Goal: Transaction & Acquisition: Download file/media

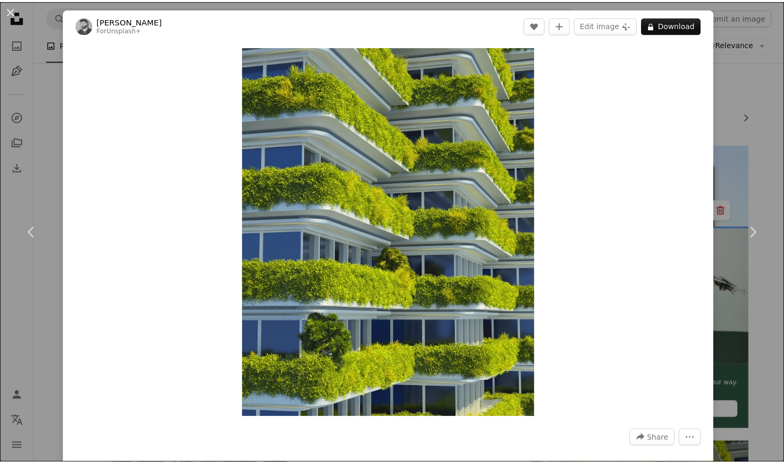
scroll to position [348, 0]
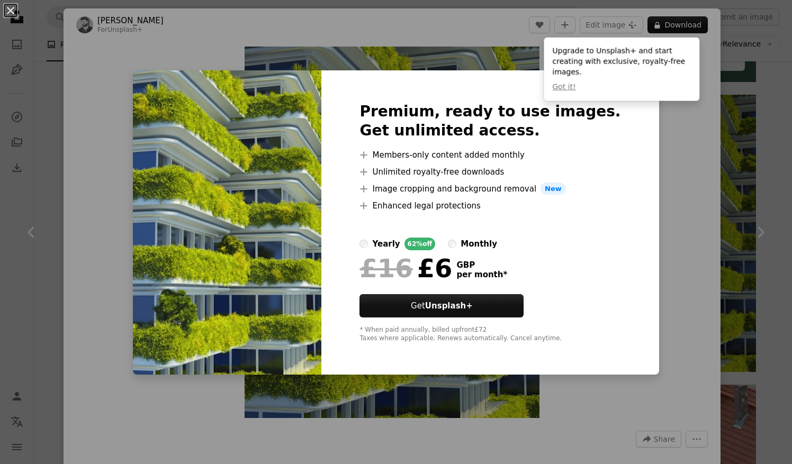
click at [670, 158] on div "An X shape Premium, ready to use images. Get unlimited access. A plus sign Memb…" at bounding box center [396, 232] width 792 height 464
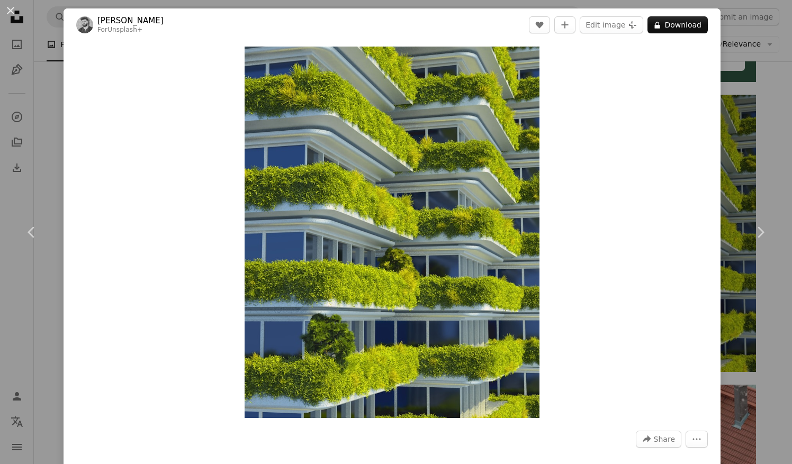
click at [760, 95] on div "An X shape Chevron left Chevron right [PERSON_NAME] For Unsplash+ A heart A plu…" at bounding box center [396, 232] width 792 height 464
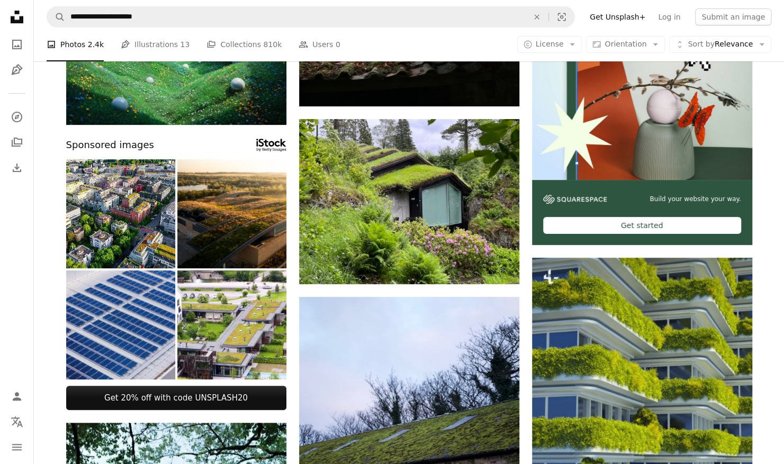
scroll to position [186, 0]
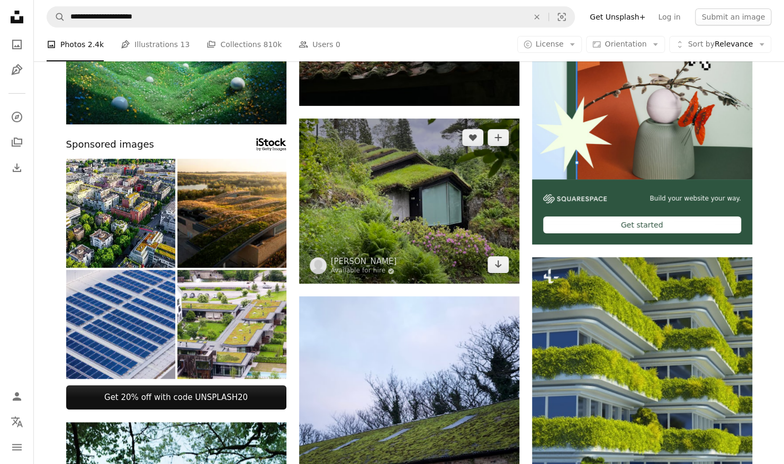
click at [416, 197] on img at bounding box center [409, 201] width 220 height 165
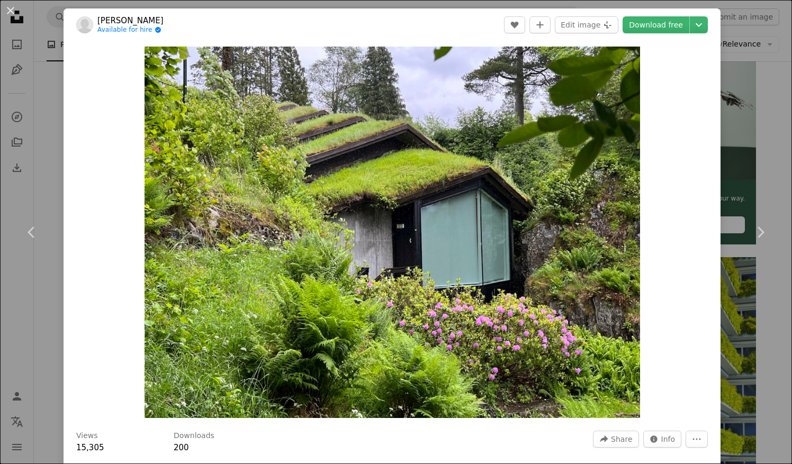
click at [743, 132] on div "An X shape Chevron left Chevron right Freysteinn [PERSON_NAME] Available for hi…" at bounding box center [396, 232] width 792 height 464
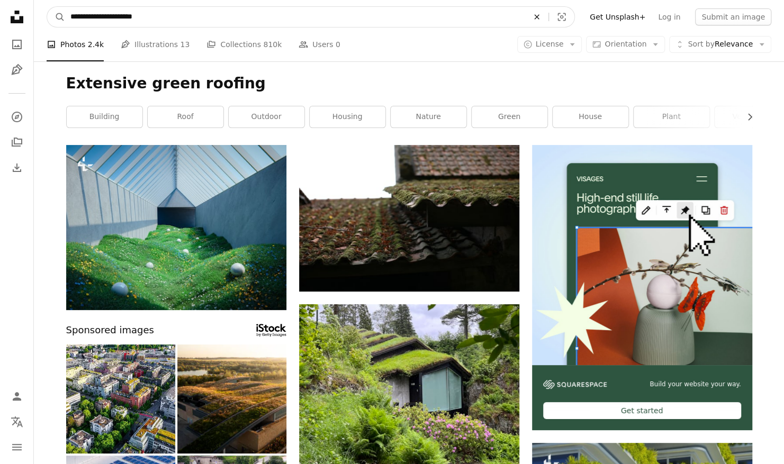
click at [544, 17] on icon "An X shape" at bounding box center [536, 17] width 23 height 8
type input "**********"
click at [47, 7] on button "A magnifying glass" at bounding box center [56, 17] width 18 height 20
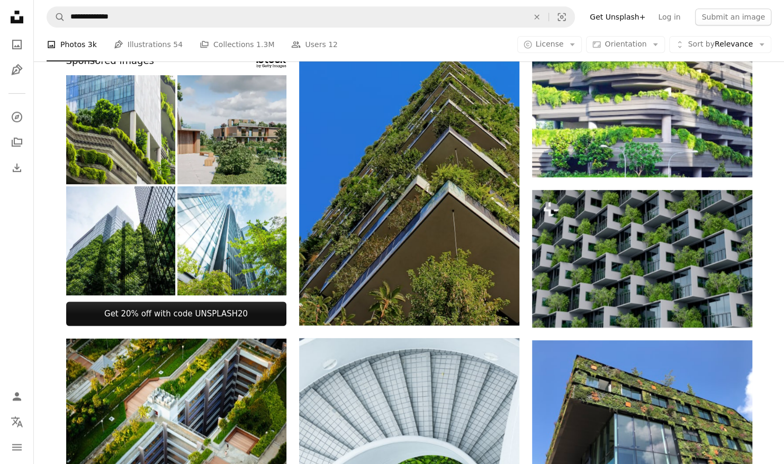
scroll to position [403, 0]
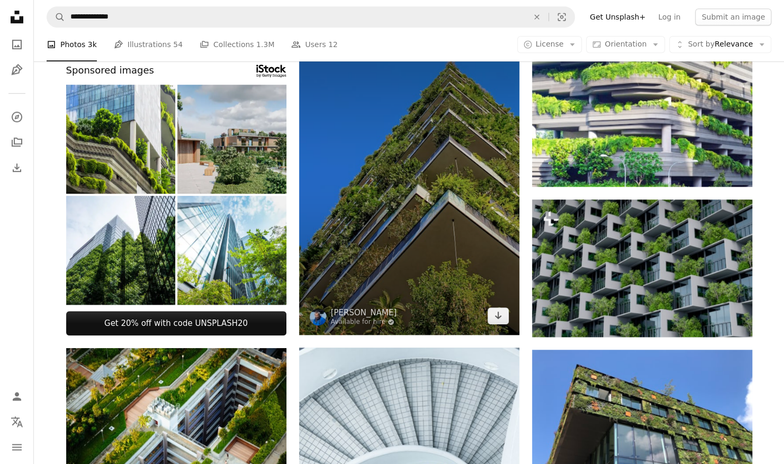
click at [483, 196] on img at bounding box center [409, 182] width 220 height 305
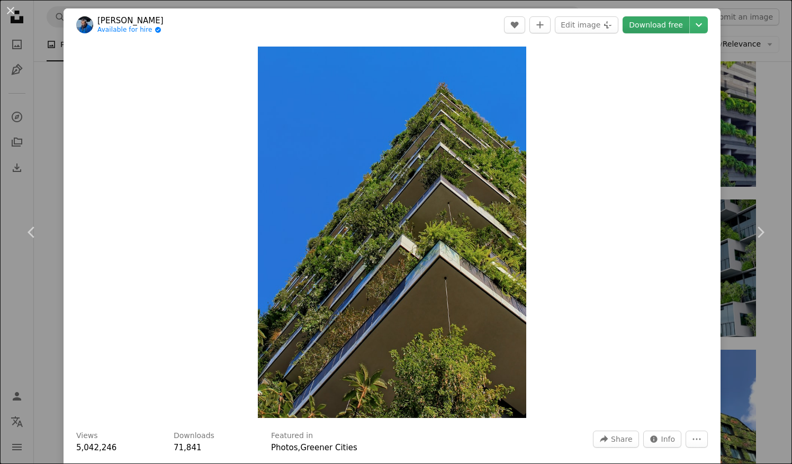
click at [655, 21] on link "Download free" at bounding box center [656, 24] width 67 height 17
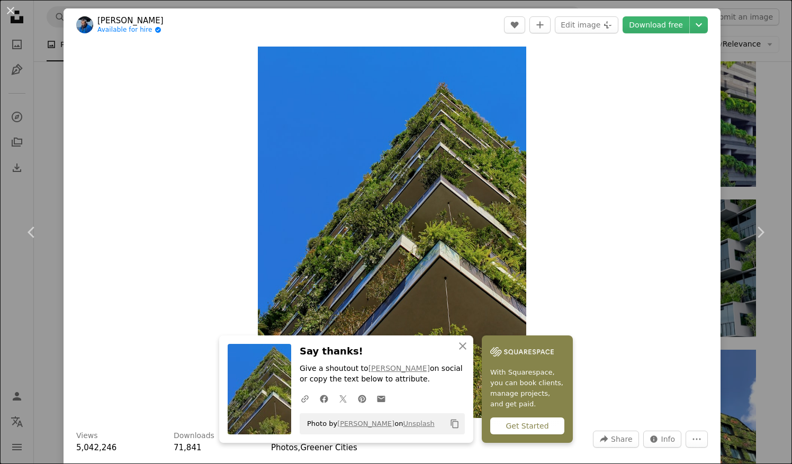
click at [753, 167] on div "An X shape Chevron left Chevron right [PERSON_NAME] Angel Available for hire A …" at bounding box center [396, 232] width 792 height 464
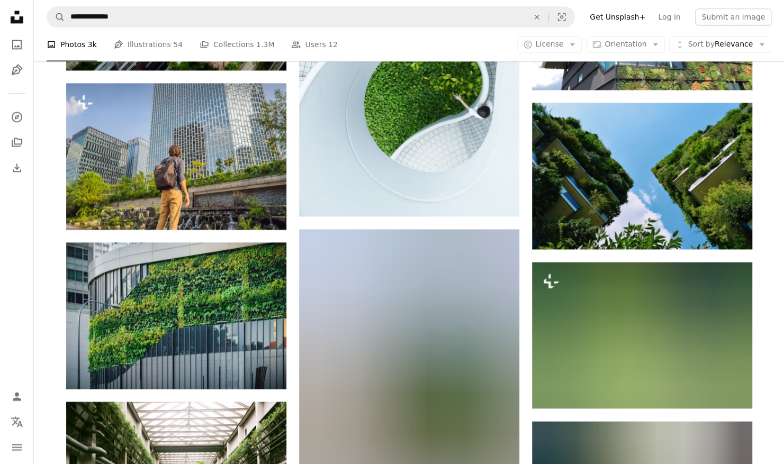
scroll to position [827, 0]
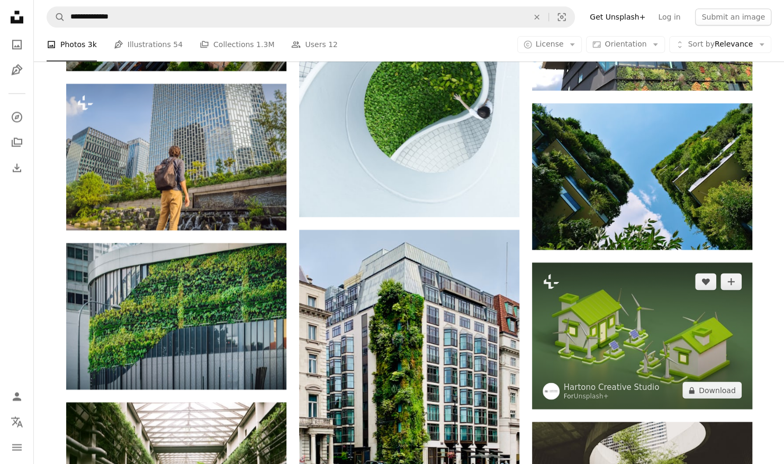
click at [711, 328] on img at bounding box center [642, 336] width 220 height 147
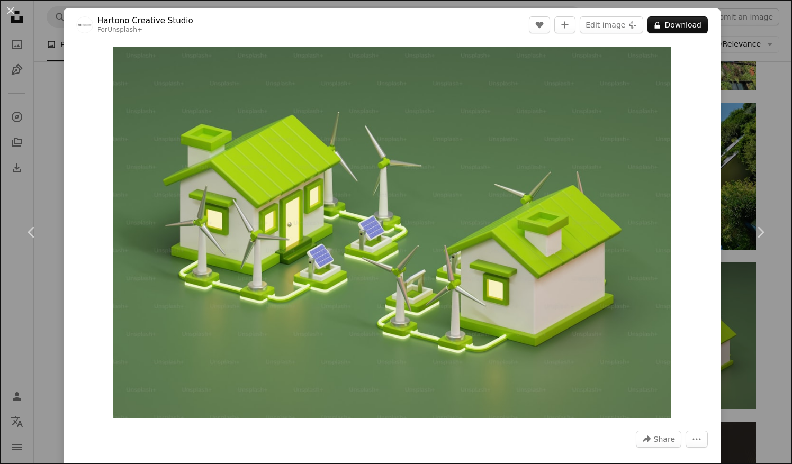
click at [756, 164] on div "An X shape Chevron left Chevron right Hartono Creative Studio For Unsplash+ A h…" at bounding box center [396, 232] width 792 height 464
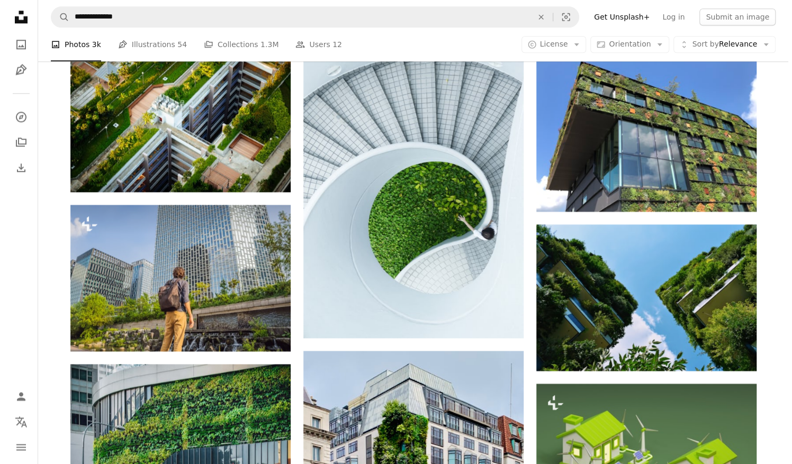
scroll to position [708, 0]
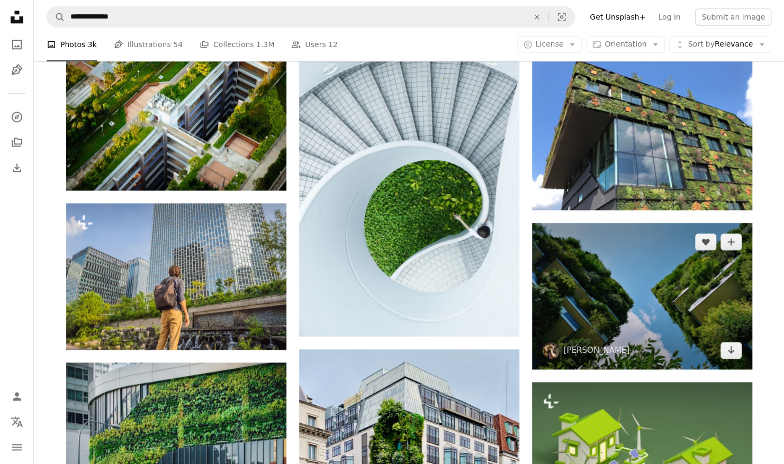
click at [723, 259] on img at bounding box center [642, 296] width 220 height 147
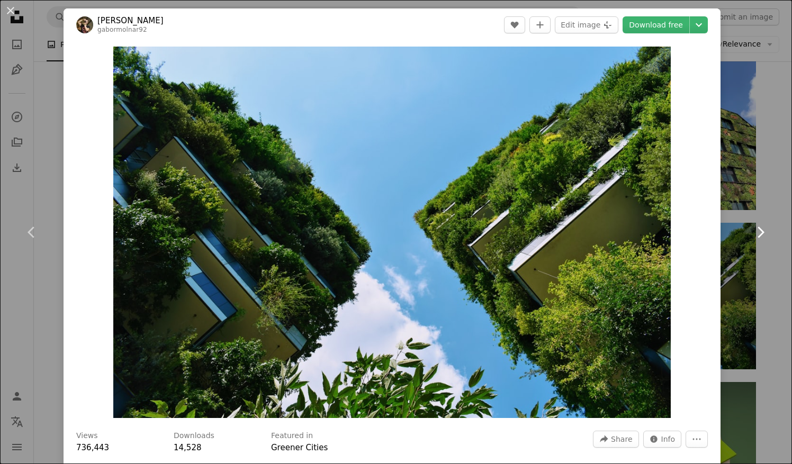
click at [758, 182] on link "Chevron right" at bounding box center [760, 233] width 64 height 102
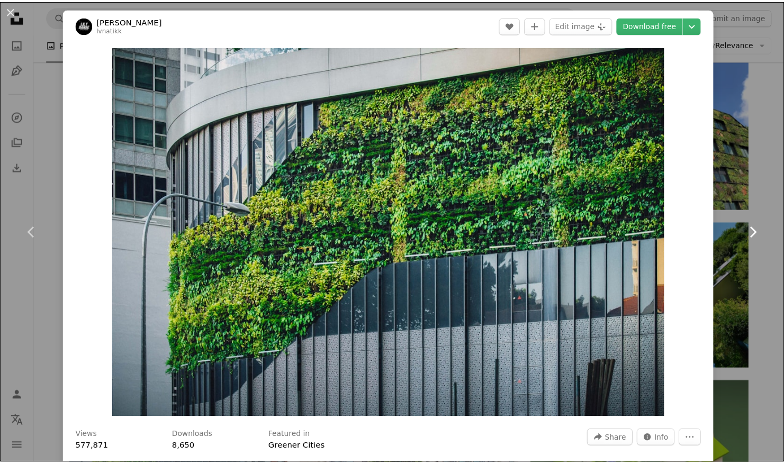
scroll to position [407, 0]
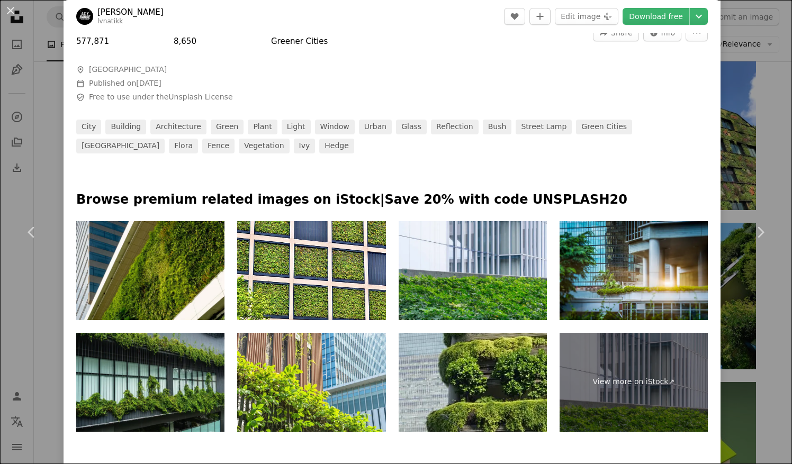
click at [767, 94] on div "An X shape Chevron left Chevron right [PERSON_NAME] lvnatikk A heart A plus sig…" at bounding box center [396, 232] width 792 height 464
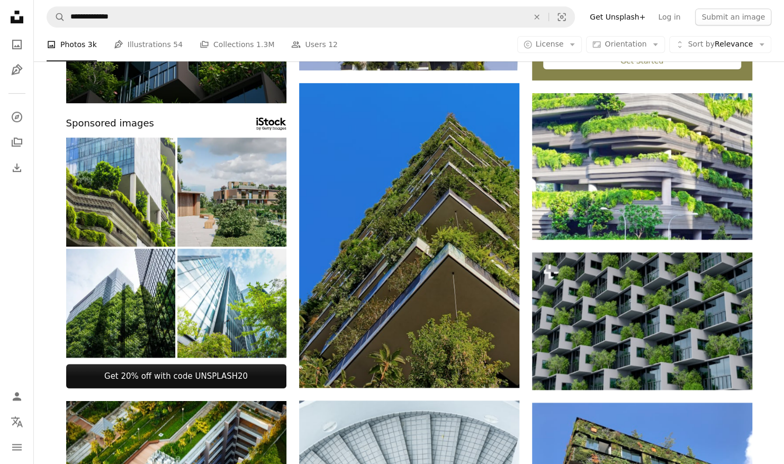
scroll to position [353, 0]
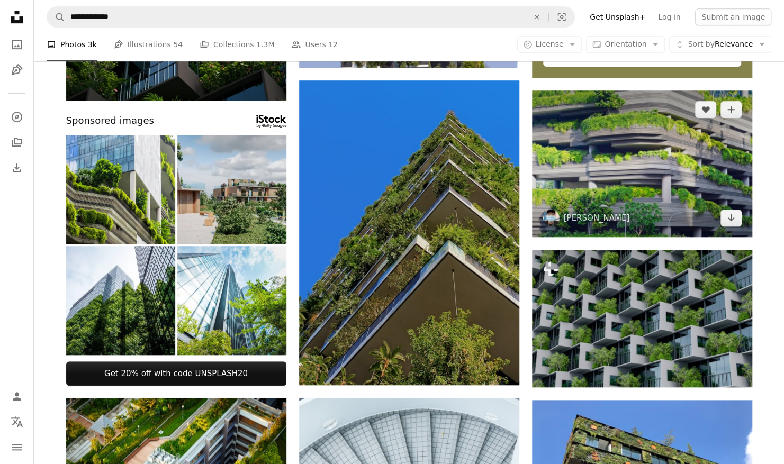
click at [717, 159] on img at bounding box center [642, 164] width 220 height 147
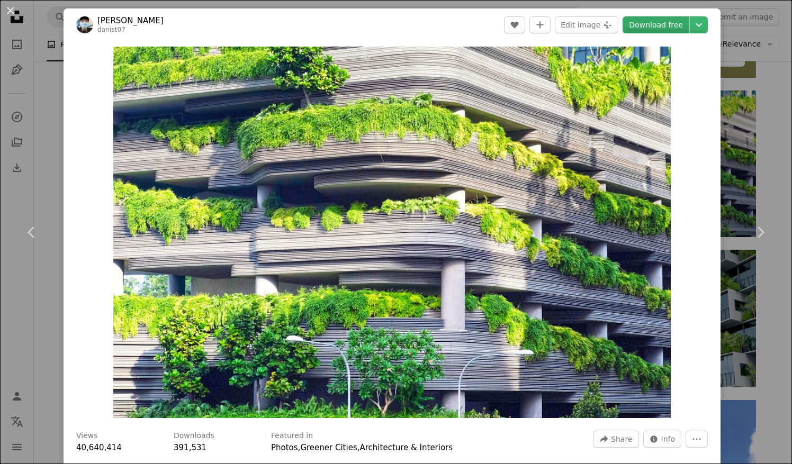
click at [653, 25] on link "Download free" at bounding box center [656, 24] width 67 height 17
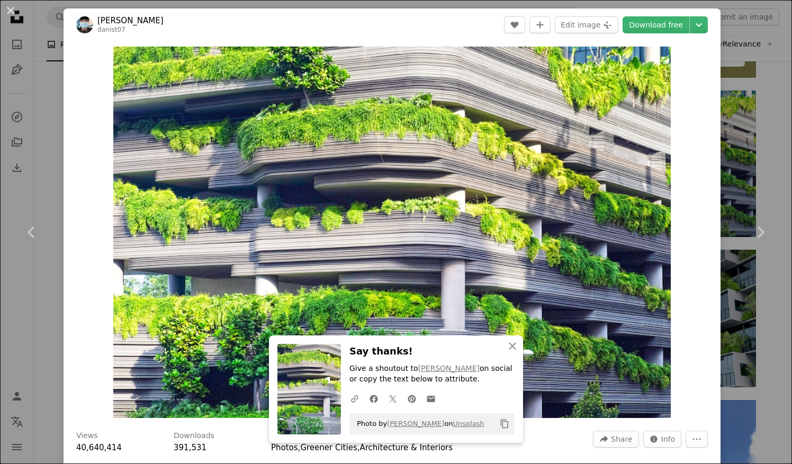
click at [774, 35] on div "An X shape Chevron left Chevron right Danist Soh danist07 A heart A plus sign E…" at bounding box center [396, 232] width 792 height 464
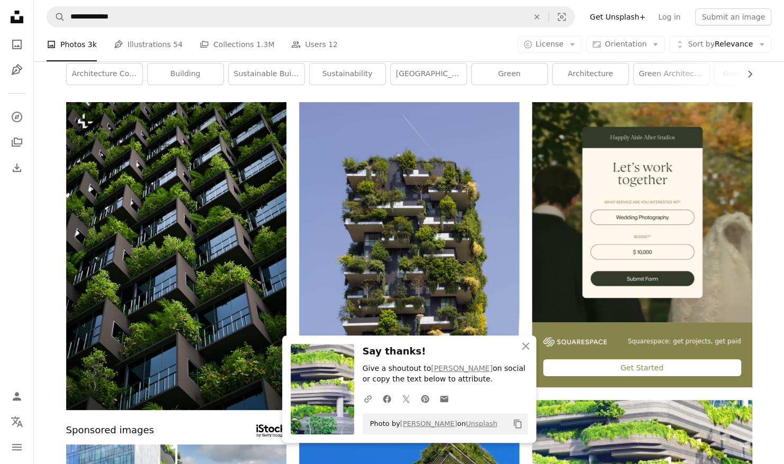
scroll to position [43, 0]
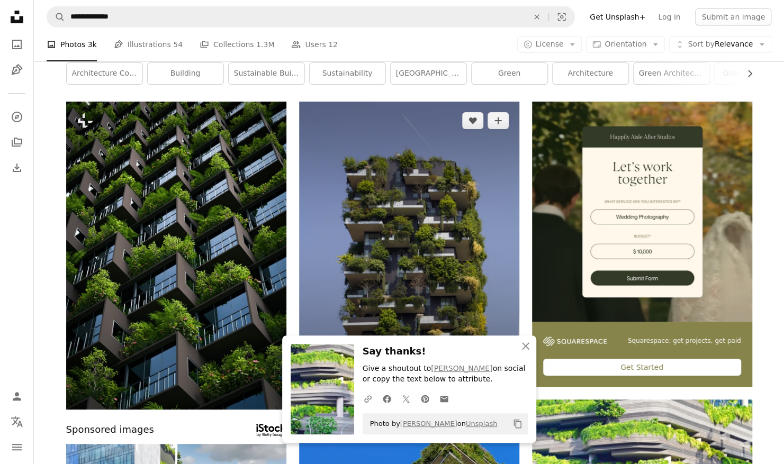
click at [447, 161] on img at bounding box center [409, 239] width 220 height 275
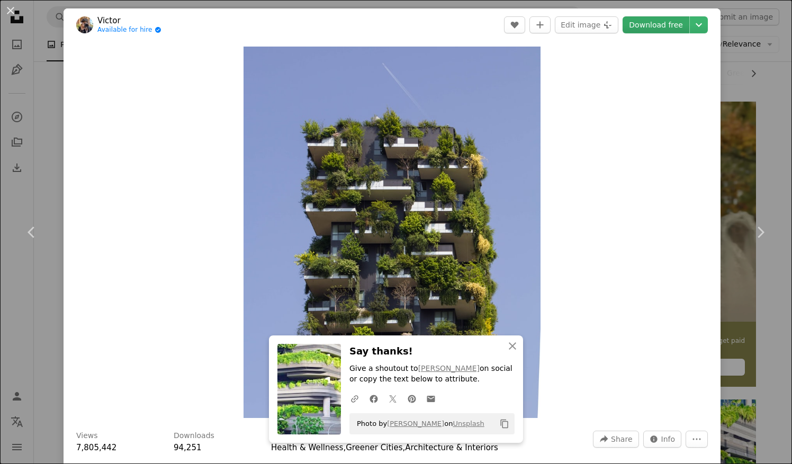
click at [644, 26] on link "Download free" at bounding box center [656, 24] width 67 height 17
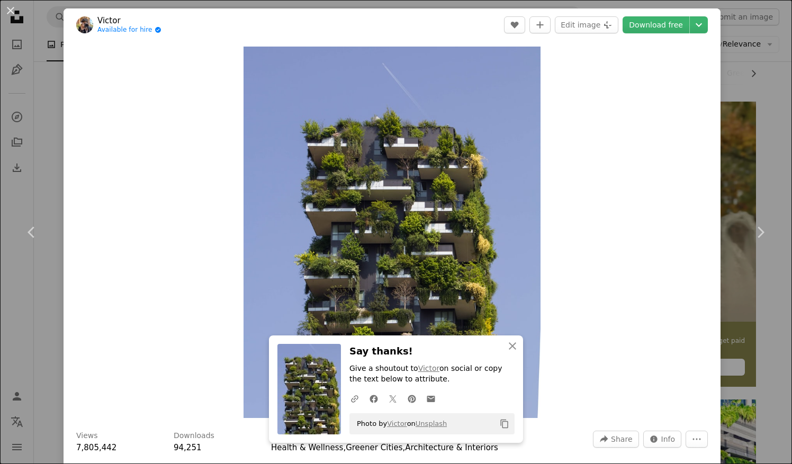
click at [768, 84] on div "An X shape Chevron left Chevron right [PERSON_NAME] Available for hire A checkm…" at bounding box center [396, 232] width 792 height 464
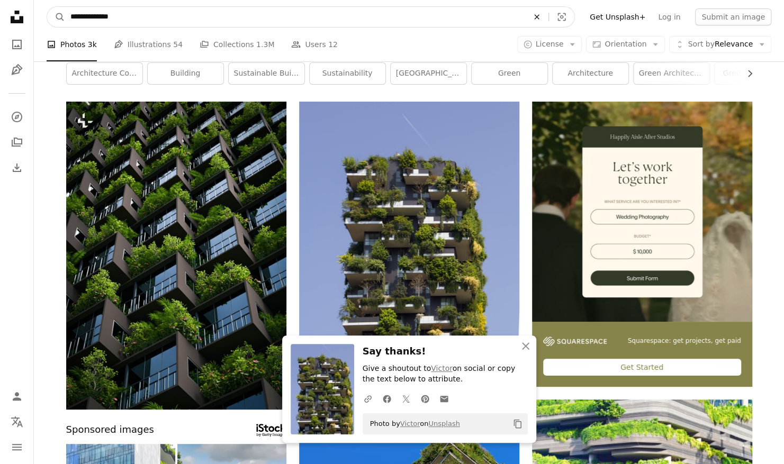
click at [548, 13] on icon "An X shape" at bounding box center [536, 17] width 23 height 8
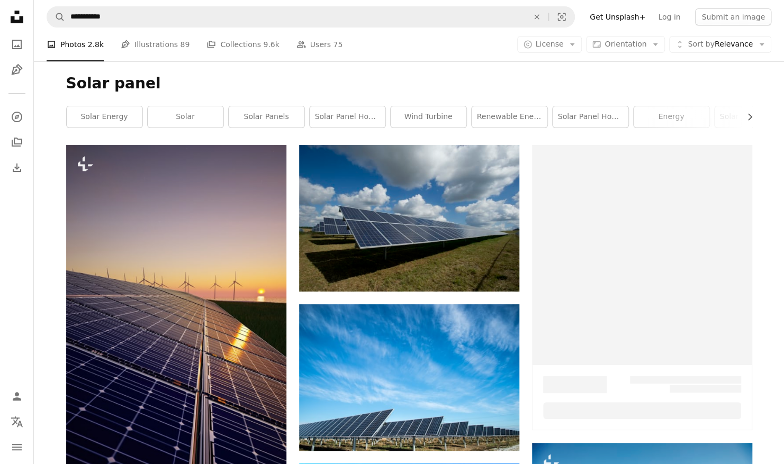
scroll to position [1704, 0]
